Goal: Communication & Community: Answer question/provide support

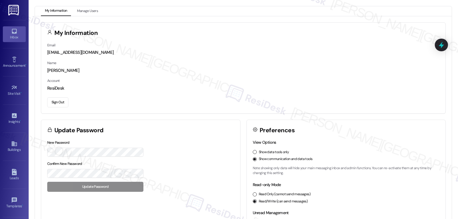
click at [21, 41] on link "Inbox" at bounding box center [14, 33] width 23 height 15
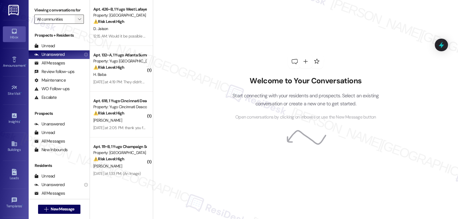
click at [75, 23] on button "" at bounding box center [79, 19] width 9 height 9
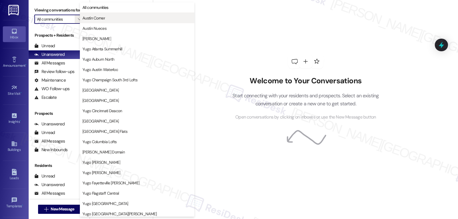
click at [89, 21] on button "Austin Corner" at bounding box center [137, 18] width 114 height 10
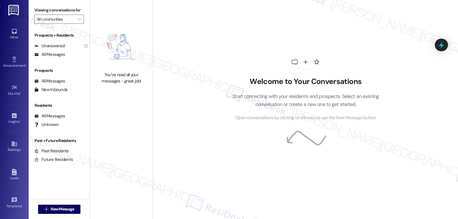
type input "Austin Corner"
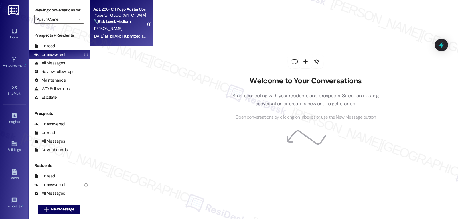
click at [114, 39] on div "[DATE] at 11:11 AM: I submitted a maintenance request for our stove and we were…" at bounding box center [120, 36] width 54 height 7
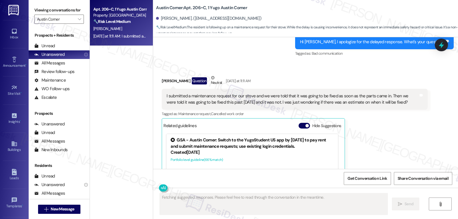
scroll to position [800, 0]
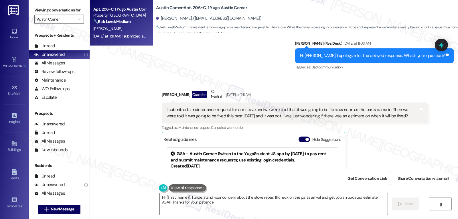
type textarea "Hi {{first_name}}, I understand your concern about the stove repair. I'll check…"
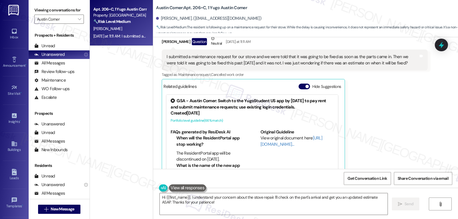
scroll to position [795, 0]
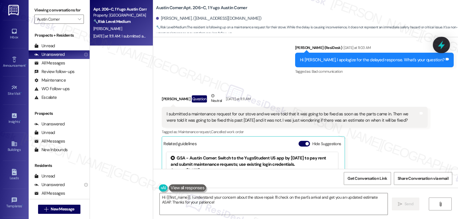
click at [441, 45] on icon at bounding box center [441, 45] width 7 height 9
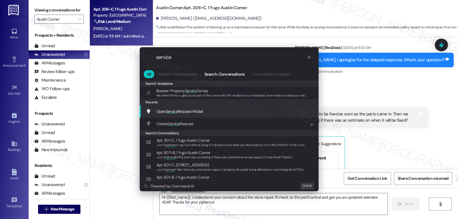
click at [180, 116] on div "Open Service Request Modal Add shortcut" at bounding box center [229, 111] width 179 height 12
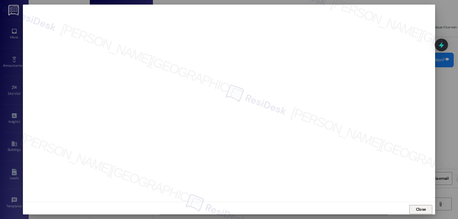
click at [419, 209] on span "Close" at bounding box center [421, 209] width 10 height 6
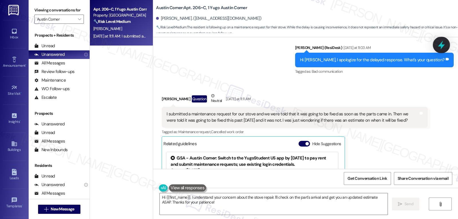
click at [440, 48] on icon at bounding box center [441, 45] width 10 height 10
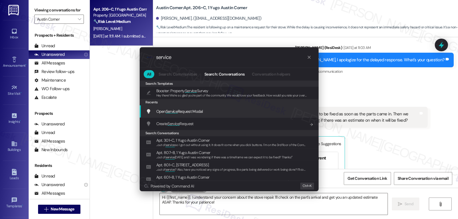
type input "service"
click at [198, 113] on span "Open Service Request Modal" at bounding box center [179, 111] width 47 height 5
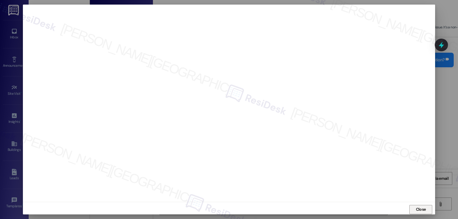
click at [412, 212] on button "Close" at bounding box center [420, 209] width 23 height 9
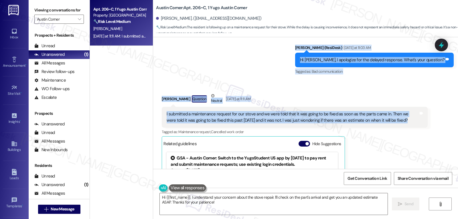
drag, startPoint x: 201, startPoint y: 67, endPoint x: 387, endPoint y: 112, distance: 191.0
click at [387, 112] on div "Lease started Aug 20, 2025 at 8:00 PM Survey, sent via SMS Residesk Automated S…" at bounding box center [305, 103] width 305 height 132
copy div "Sarah (ResiDesk) Sep 12, 2025 at 1:29 PM Great to hear, Ana! Thank you for conf…"
click at [222, 204] on textarea "Hi {{first_name}}, I understand your concern about the stove repair. I'll check…" at bounding box center [274, 203] width 228 height 21
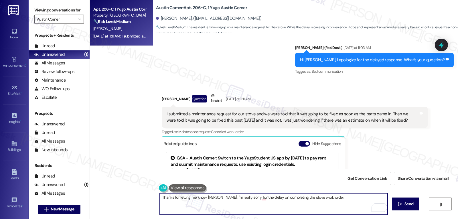
click at [344, 200] on textarea "Thanks for letting me know, Ana. I'm really sorry for the delay on completing t…" at bounding box center [274, 203] width 228 height 21
paste textarea "I’ll go ahead and check in with the team to get an update on the part and when …"
click at [353, 208] on textarea "Thanks for letting me know, Ana. I'm really sorry for the delay in completing t…" at bounding box center [274, 203] width 228 height 21
click at [374, 197] on textarea "Thanks for letting me know, Ana. I'm really sorry for the delay in completing t…" at bounding box center [274, 203] width 228 height 21
click at [249, 213] on textarea "Thanks for letting me know, Ana. I'm really sorry for the delay in completing t…" at bounding box center [274, 203] width 228 height 21
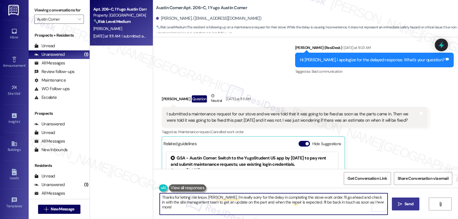
type textarea "Thanks for letting me know, Ana. I'm really sorry for the delay in completing t…"
click at [407, 207] on button " Send" at bounding box center [406, 203] width 28 height 13
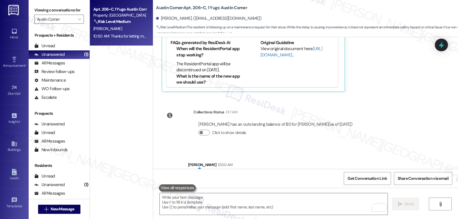
scroll to position [956, 0]
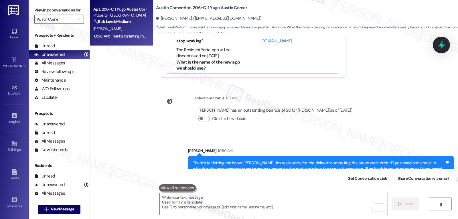
click at [435, 48] on div at bounding box center [441, 45] width 17 height 16
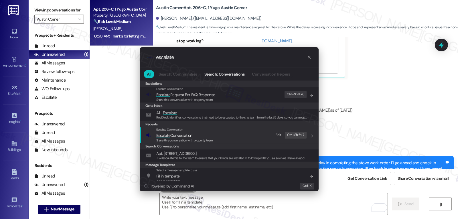
type input "escalate"
click at [203, 138] on div "Share this conversation with property team" at bounding box center [184, 140] width 57 height 5
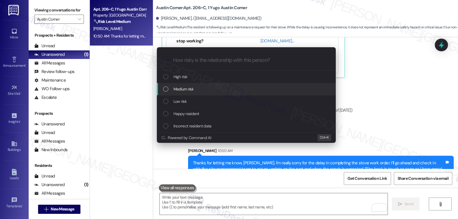
click at [201, 90] on div "Medium risk" at bounding box center [246, 89] width 167 height 6
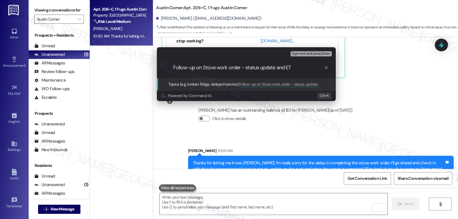
type input "Follow-up on Stove work order - status update and ETA"
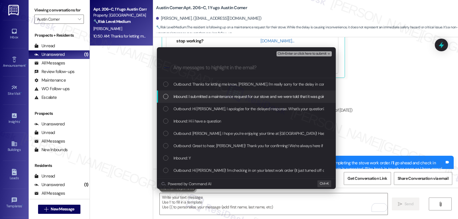
click at [167, 94] on div "List of options" at bounding box center [165, 96] width 5 height 5
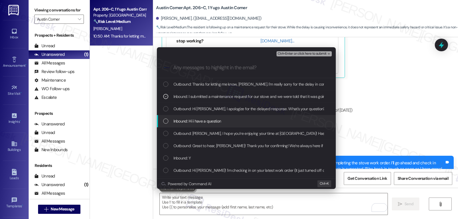
click at [167, 119] on div "List of options" at bounding box center [165, 120] width 5 height 5
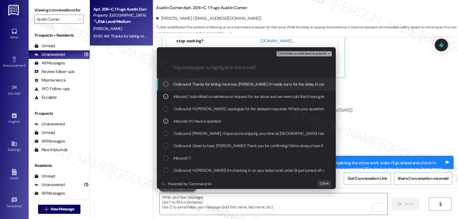
click at [306, 55] on span "Ctrl+Enter or click here to submit" at bounding box center [302, 54] width 49 height 4
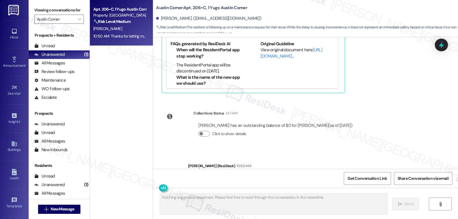
scroll to position [964, 0]
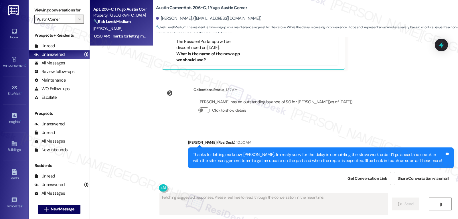
click at [77, 24] on span "" at bounding box center [79, 19] width 5 height 9
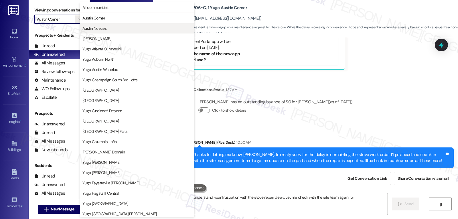
click at [93, 30] on span "Austin Nueces" at bounding box center [94, 28] width 24 height 6
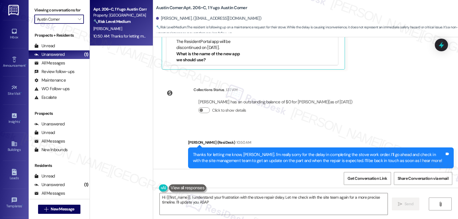
type textarea "Hi {{first_name}}, I understand your frustration with the stove repair delay. L…"
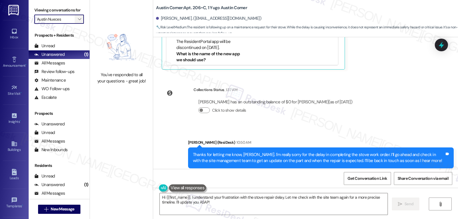
click at [78, 21] on icon "" at bounding box center [79, 19] width 3 height 5
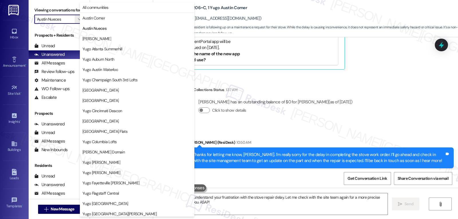
click at [94, 37] on span "Austin Rio" at bounding box center [96, 39] width 29 height 6
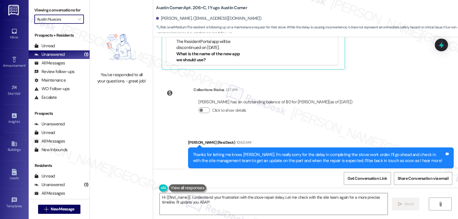
type input "Austin Rio"
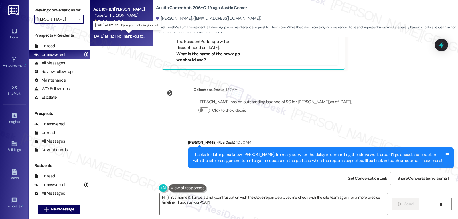
click at [129, 35] on div "Yesterday at 1:12 PM: Thank you for looking into it Yesterday at 1:12 PM: Thank…" at bounding box center [129, 35] width 73 height 5
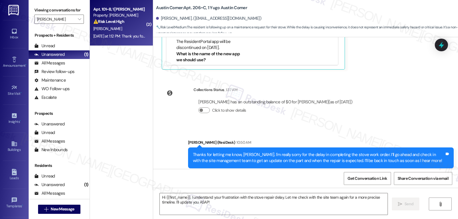
type textarea "Fetching suggested responses. Please feel free to read through the conversation…"
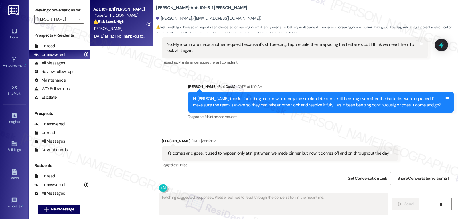
scroll to position [617, 0]
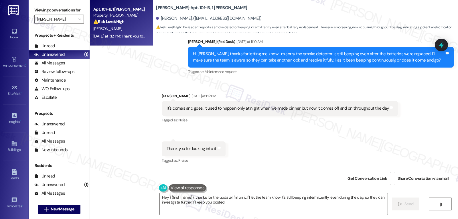
click at [257, 83] on div "Received via SMS Abigail Brooks Yesterday at 1:12 PM It's comes and goes. It us…" at bounding box center [305, 124] width 305 height 89
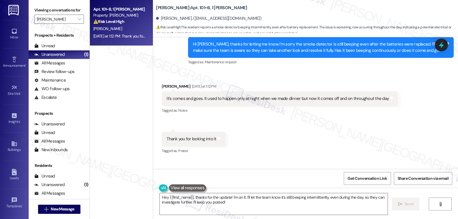
scroll to position [613, 0]
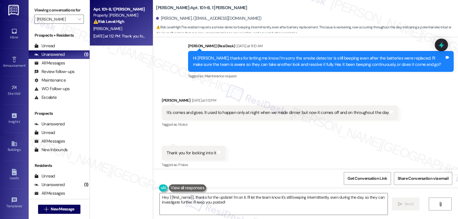
click at [168, 100] on div "Abigail Brooks Yesterday at 1:12 PM" at bounding box center [280, 101] width 236 height 8
click at [167, 100] on div "Abigail Brooks Yesterday at 1:12 PM" at bounding box center [280, 101] width 236 height 8
copy div "Abigail"
click at [241, 204] on textarea "Hey {{first_name}}, thanks for the update! I'm on it. I'll let the team know it…" at bounding box center [274, 203] width 228 height 21
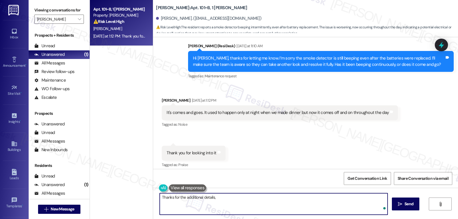
paste textarea "Abigail"
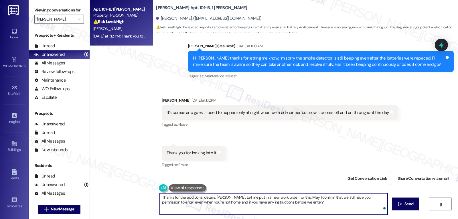
type textarea "Thanks for the additional details, Abigail. Let me put in a new work order for …"
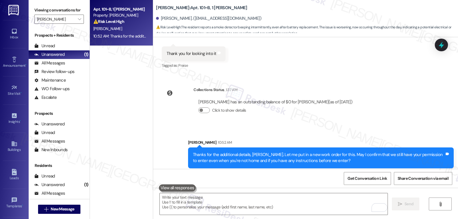
scroll to position [716, 0]
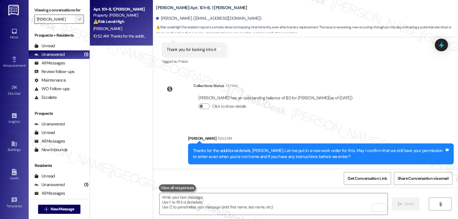
click at [79, 24] on button "" at bounding box center [79, 19] width 9 height 9
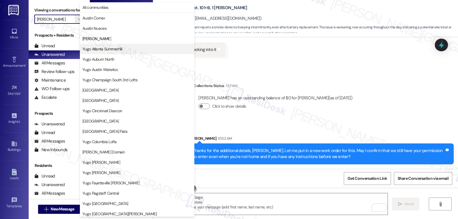
click at [103, 50] on span "Yugo Atlanta Summerhill" at bounding box center [102, 49] width 40 height 6
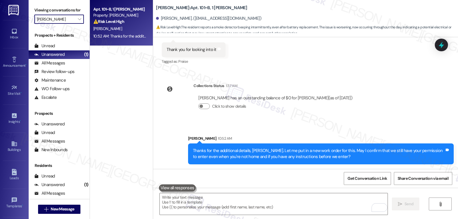
type input "Yugo Atlanta Summerhill"
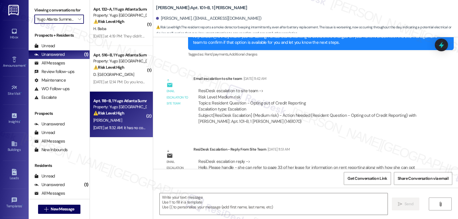
type textarea "Fetching suggested responses. Please feel free to read through the conversation…"
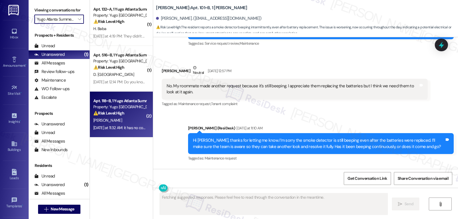
click at [112, 114] on strong "⚠️ Risk Level: High" at bounding box center [108, 112] width 31 height 5
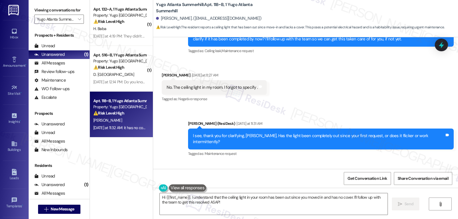
scroll to position [1286, 0]
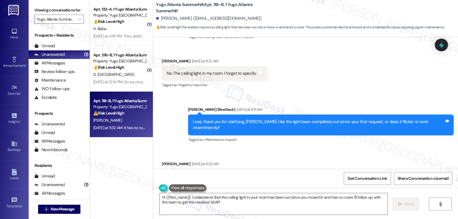
click at [440, 46] on icon at bounding box center [441, 44] width 5 height 7
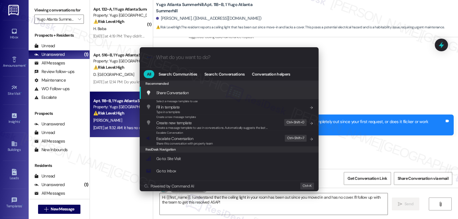
drag, startPoint x: 350, startPoint y: 61, endPoint x: 347, endPoint y: 58, distance: 3.8
click at [350, 61] on div ".cls-1{fill:#0a055f;}.cls-2{fill:#0cc4c4;} resideskLogoBlueOrange All Search: C…" at bounding box center [229, 109] width 458 height 219
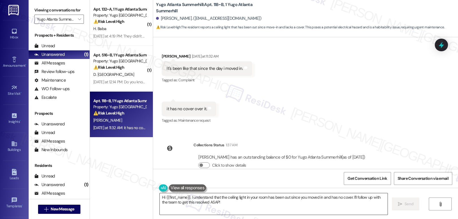
scroll to position [1400, 0]
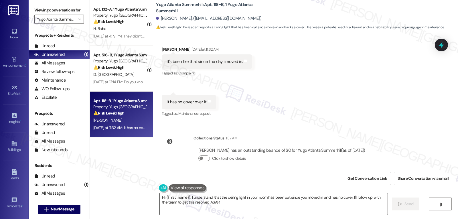
click at [179, 200] on textarea "Hi {{first_name}}, I understand that the ceiling light in your room has been ou…" at bounding box center [274, 203] width 228 height 21
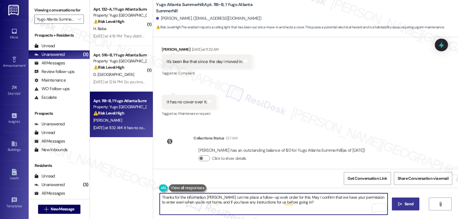
type textarea "Thanks for the information, Jasmine. Let me place a follow-up work order for th…"
click at [402, 203] on span " Send" at bounding box center [406, 204] width 18 height 6
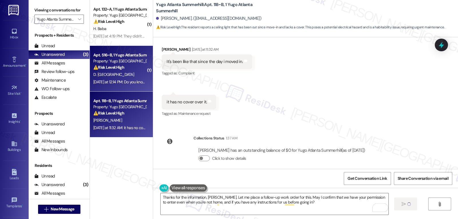
click at [120, 71] on div "D. Brazil" at bounding box center [120, 74] width 54 height 7
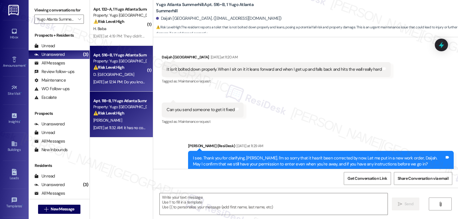
scroll to position [956, 0]
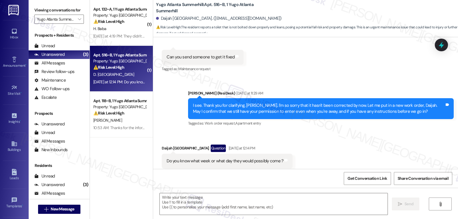
type textarea "Fetching suggested responses. Please feel free to read through the conversation…"
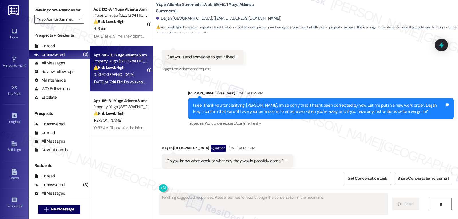
click at [116, 125] on div "10:53 AM: Thanks for the information, Jasmine. Let me place a follow-up work or…" at bounding box center [288, 127] width 391 height 5
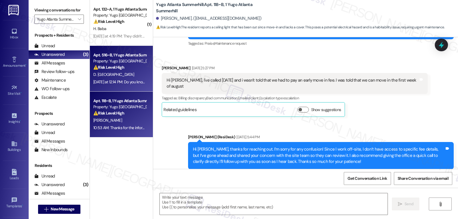
type textarea "Fetching suggested responses. Please feel free to read through the conversation…"
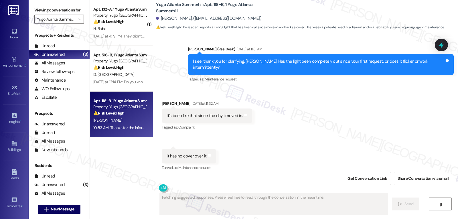
scroll to position [1347, 0]
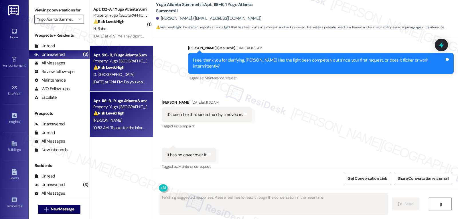
click at [129, 75] on div "D. Brazil" at bounding box center [120, 74] width 54 height 7
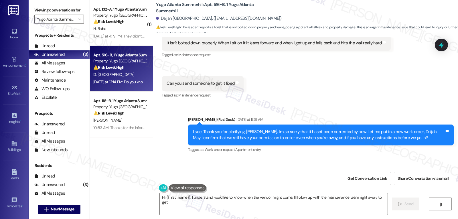
scroll to position [956, 0]
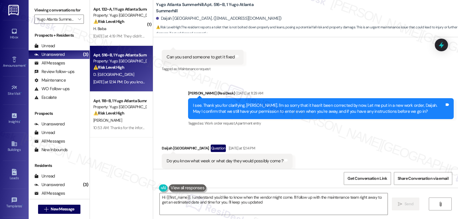
type textarea "Hi {{first_name}}, I understand you'd like to know when the vendor might come. …"
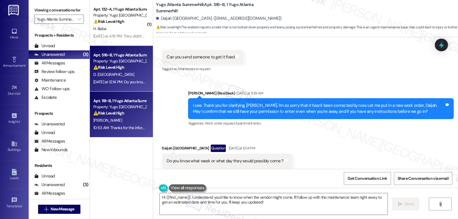
click at [141, 115] on div "⚠️ Risk Level: High The resident reports a ceiling light that has been out sinc…" at bounding box center [119, 113] width 53 height 6
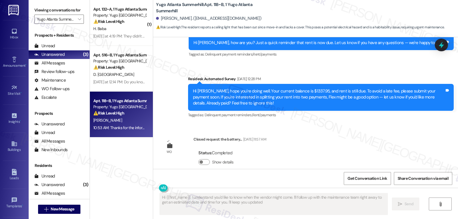
type textarea "Hi {{first_name}}, I understand you'd like to know when the vendor might come. …"
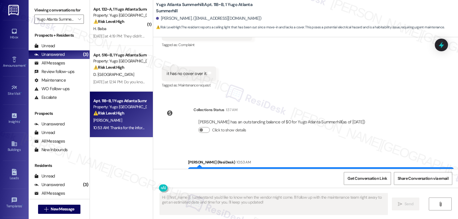
scroll to position [1455, 0]
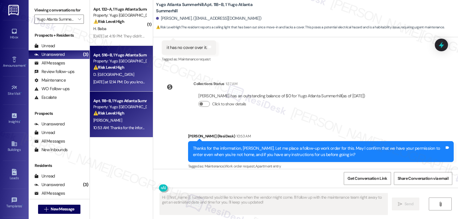
click at [129, 70] on div "⚠️ Risk Level: High The resident reports a toilet that is not bolted down prope…" at bounding box center [119, 67] width 53 height 6
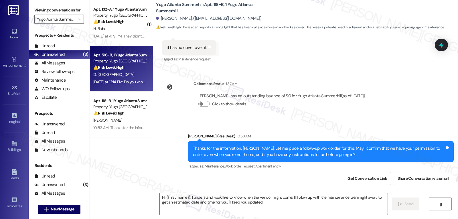
type textarea "Fetching suggested responses. Please feel free to read through the conversation…"
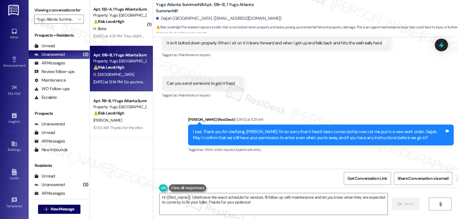
scroll to position [956, 0]
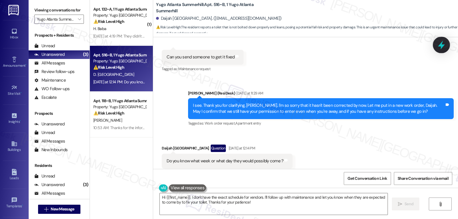
click at [443, 46] on icon at bounding box center [441, 45] width 7 height 9
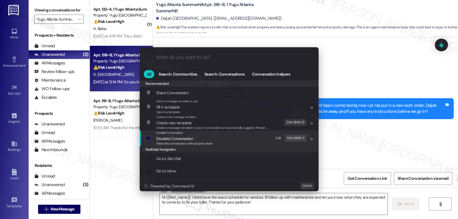
drag, startPoint x: 417, startPoint y: 134, endPoint x: 414, endPoint y: 134, distance: 2.9
click at [417, 134] on div ".cls-1{fill:#0a055f;}.cls-2{fill:#0cc4c4;} resideskLogoBlueOrange All Search: C…" at bounding box center [229, 109] width 458 height 219
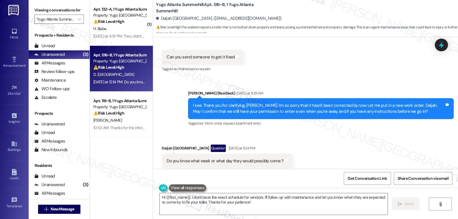
click at [228, 216] on div "Hi {{first_name}}, I don't have the exact schedule for vendors. I'll follow up …" at bounding box center [305, 209] width 305 height 43
click at [231, 209] on textarea "Hi {{first_name}}, I don't have the exact schedule for vendors. I'll follow up …" at bounding box center [274, 203] width 228 height 21
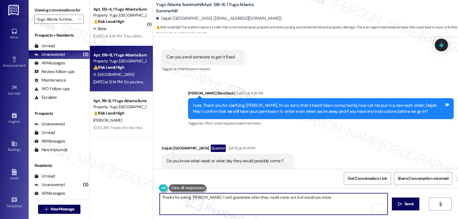
click at [316, 202] on textarea "Thanks for asking, Daijah. I can't guarantee when they could come out, but woul…" at bounding box center [274, 203] width 228 height 21
drag, startPoint x: 280, startPoint y: 197, endPoint x: 343, endPoint y: 201, distance: 62.8
click at [343, 201] on textarea "Thanks for asking, Daijah. I can't guarantee when they could come out, but woul…" at bounding box center [274, 203] width 228 height 21
click at [369, 197] on textarea "Thanks for asking, Daijah. I can't guarantee when they could come out, but I ca…" at bounding box center [274, 203] width 228 height 21
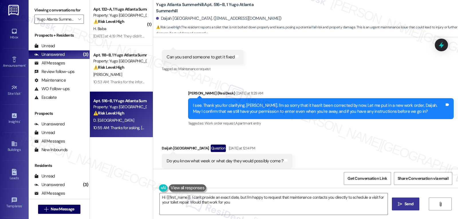
type textarea "Hi {{first_name}}, I can't provide an exact date, but I'm happy to request that…"
click at [77, 24] on span "" at bounding box center [79, 19] width 5 height 9
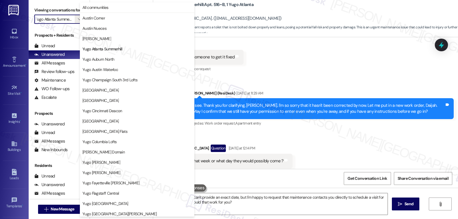
scroll to position [0, 0]
click at [260, 215] on textarea "Hi {{first_name}}, I can't provide an exact date, but I'm happy to request that…" at bounding box center [274, 203] width 228 height 21
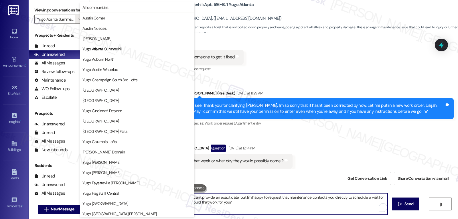
click at [261, 207] on textarea "Hi {{first_name}}, I can't provide an exact date, but I'm happy to request that…" at bounding box center [274, 203] width 228 height 21
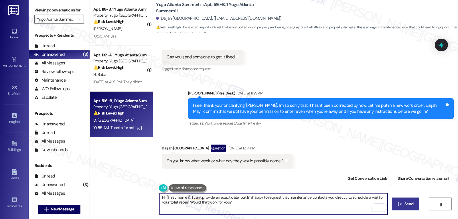
click at [395, 208] on button " Send" at bounding box center [406, 203] width 28 height 13
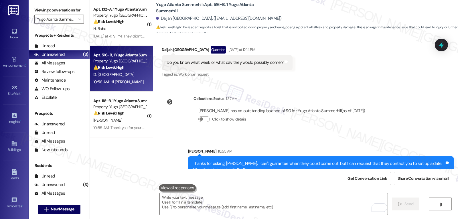
scroll to position [1101, 0]
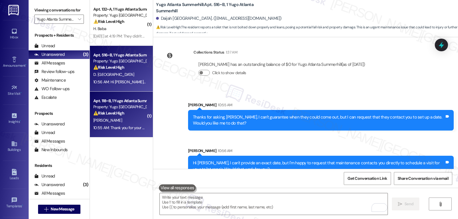
click at [134, 118] on div "J. Darville" at bounding box center [120, 120] width 54 height 7
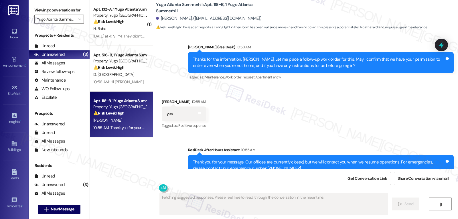
scroll to position [1557, 0]
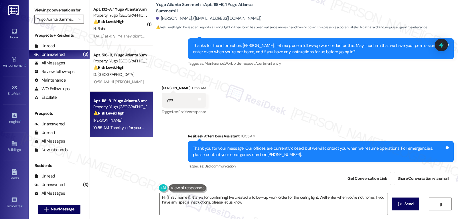
type textarea "Hi {{first_name}}, thanks for confirming! I've created a follow-up work order f…"
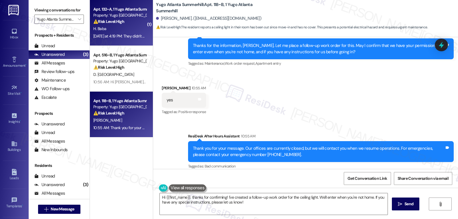
click at [100, 39] on div "Yesterday at 4:19 PM: They didn't even come and look at it. I had to report it …" at bounding box center [120, 36] width 54 height 7
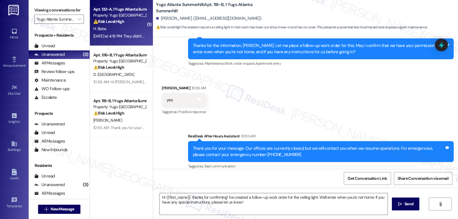
type textarea "Fetching suggested responses. Please feel free to read through the conversation…"
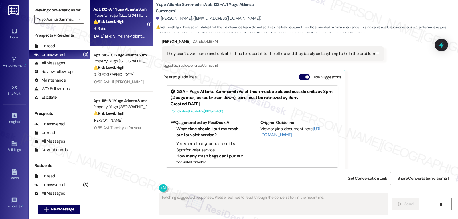
scroll to position [1417, 0]
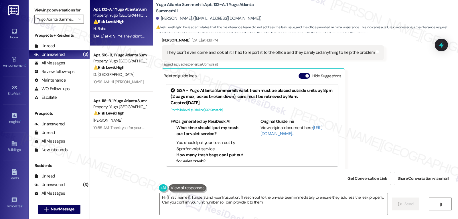
type textarea "Hi {{first_name}}, I understand your frustration. I'll reach out to the on-site…"
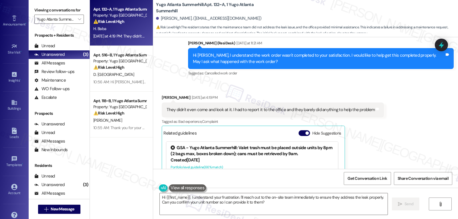
scroll to position [54, 0]
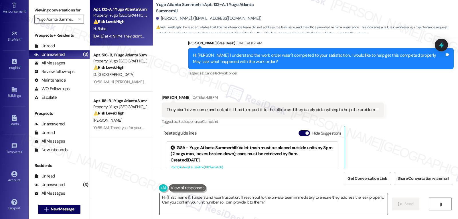
click at [289, 203] on textarea "Hi {{first_name}}, I understand your frustration. I'll reach out to the on-site…" at bounding box center [274, 203] width 228 height 21
click at [16, 178] on div "Account" at bounding box center [14, 180] width 29 height 6
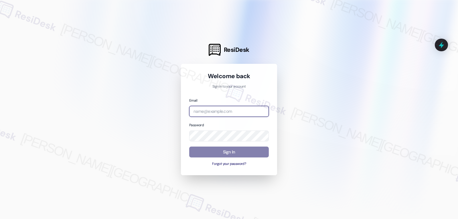
click at [248, 115] on input "email" at bounding box center [229, 111] width 80 height 11
click at [194, 113] on input "email" at bounding box center [229, 111] width 80 height 11
paste input "automated-surveys-abacus_capital-jomar.punay@abacus_[DOMAIN_NAME]"
type input "automated-surveys-abacus_capital-jomar.punay@abacus_[DOMAIN_NAME]"
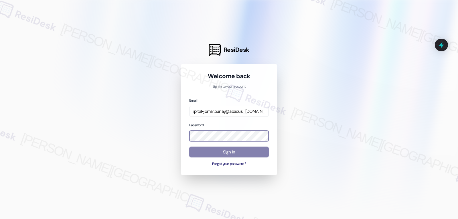
scroll to position [0, 0]
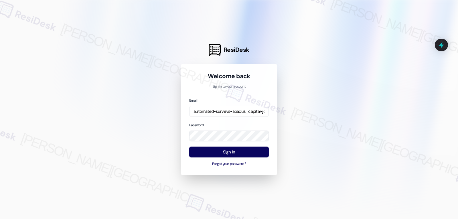
click at [137, 124] on div at bounding box center [229, 109] width 458 height 219
click at [216, 148] on button "Sign In" at bounding box center [229, 151] width 80 height 11
